Goal: Transaction & Acquisition: Subscribe to service/newsletter

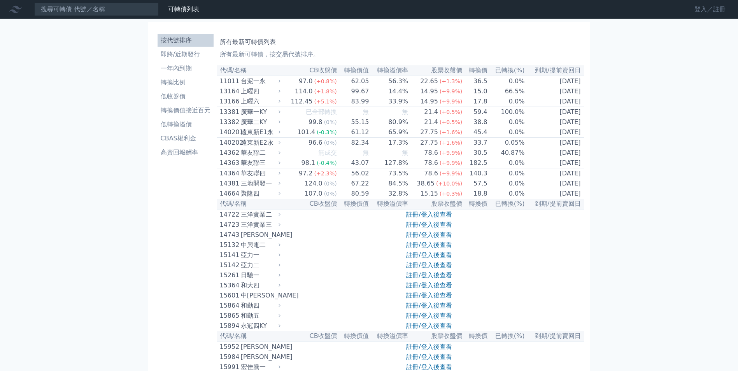
click at [699, 7] on link "登入／註冊" at bounding box center [710, 9] width 44 height 12
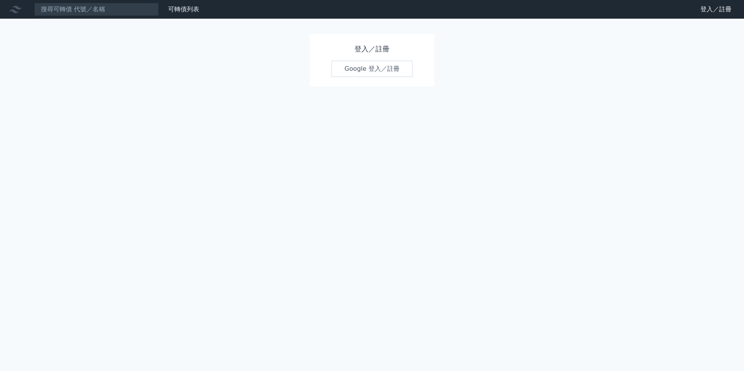
click at [389, 70] on link "Google 登入／註冊" at bounding box center [372, 69] width 81 height 16
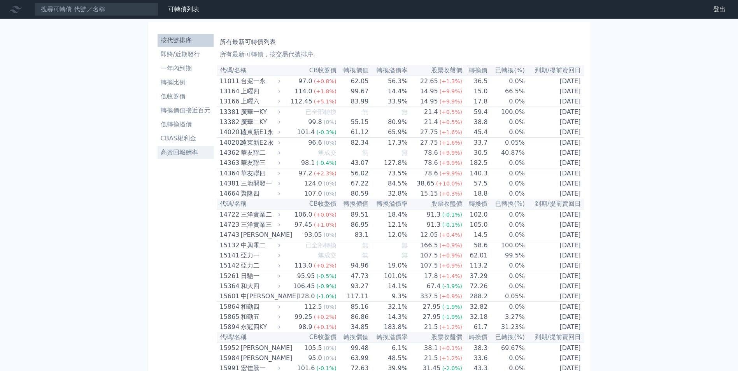
click at [184, 153] on li "高賣回報酬率" at bounding box center [186, 152] width 56 height 9
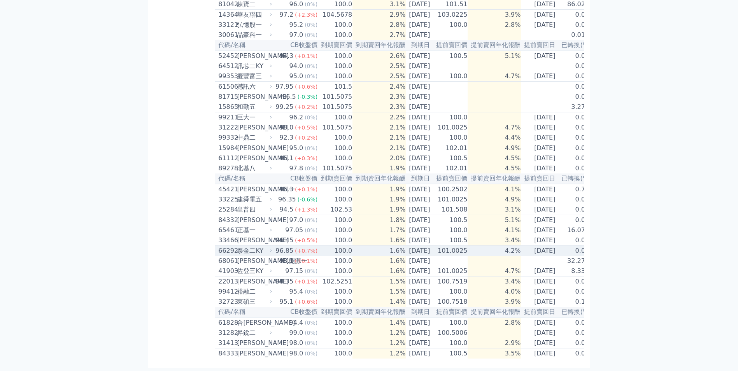
scroll to position [486, 0]
